Goal: Navigation & Orientation: Find specific page/section

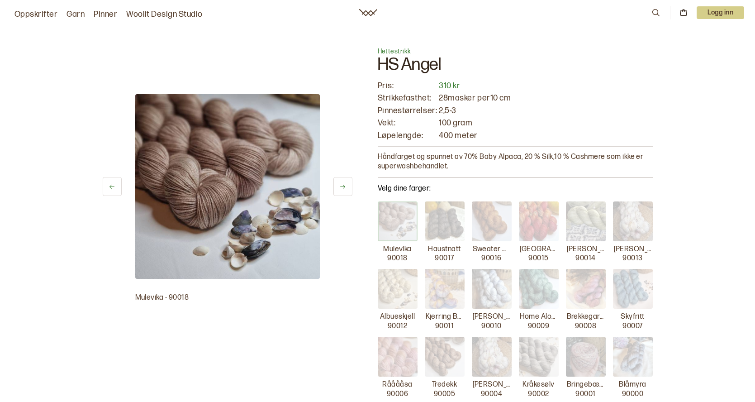
click at [78, 14] on link "Garn" at bounding box center [75, 14] width 18 height 13
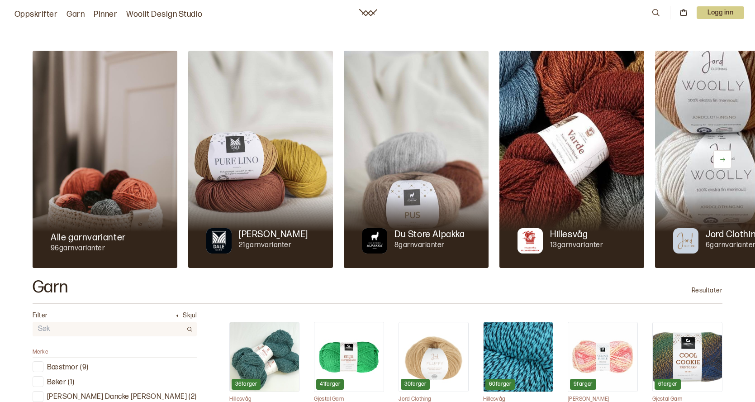
click at [656, 14] on icon at bounding box center [656, 13] width 10 height 10
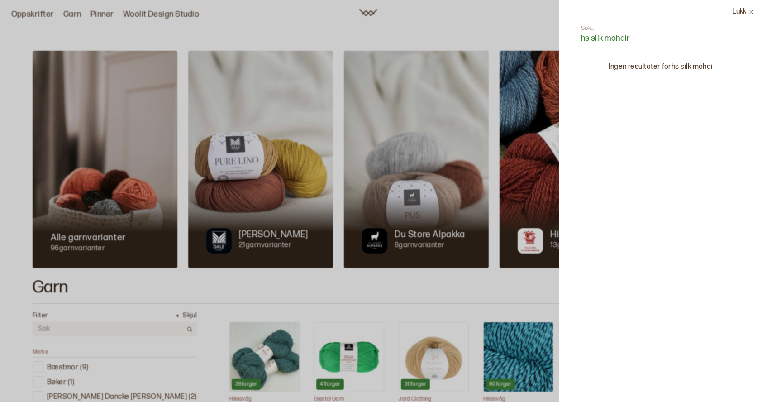
type input "hs silk mohair"
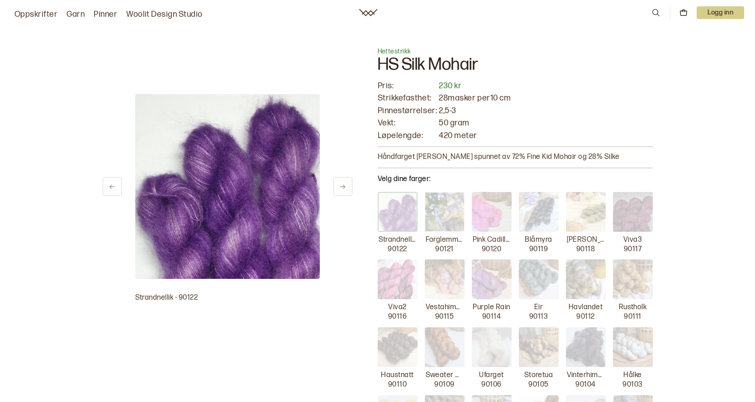
click at [42, 15] on link "Oppskrifter" at bounding box center [35, 14] width 43 height 13
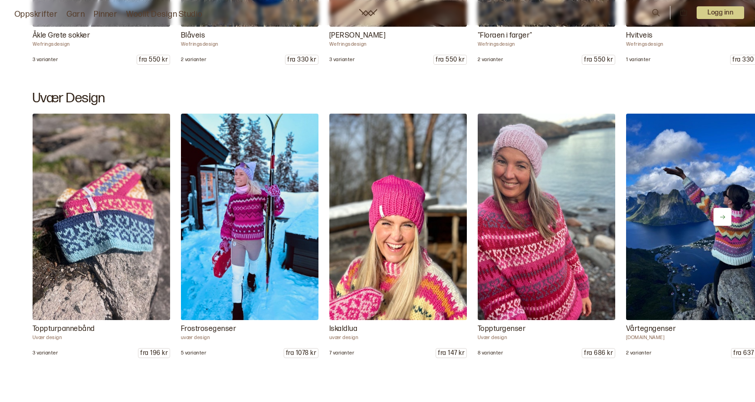
scroll to position [1267, 0]
